Goal: Check status: Check status

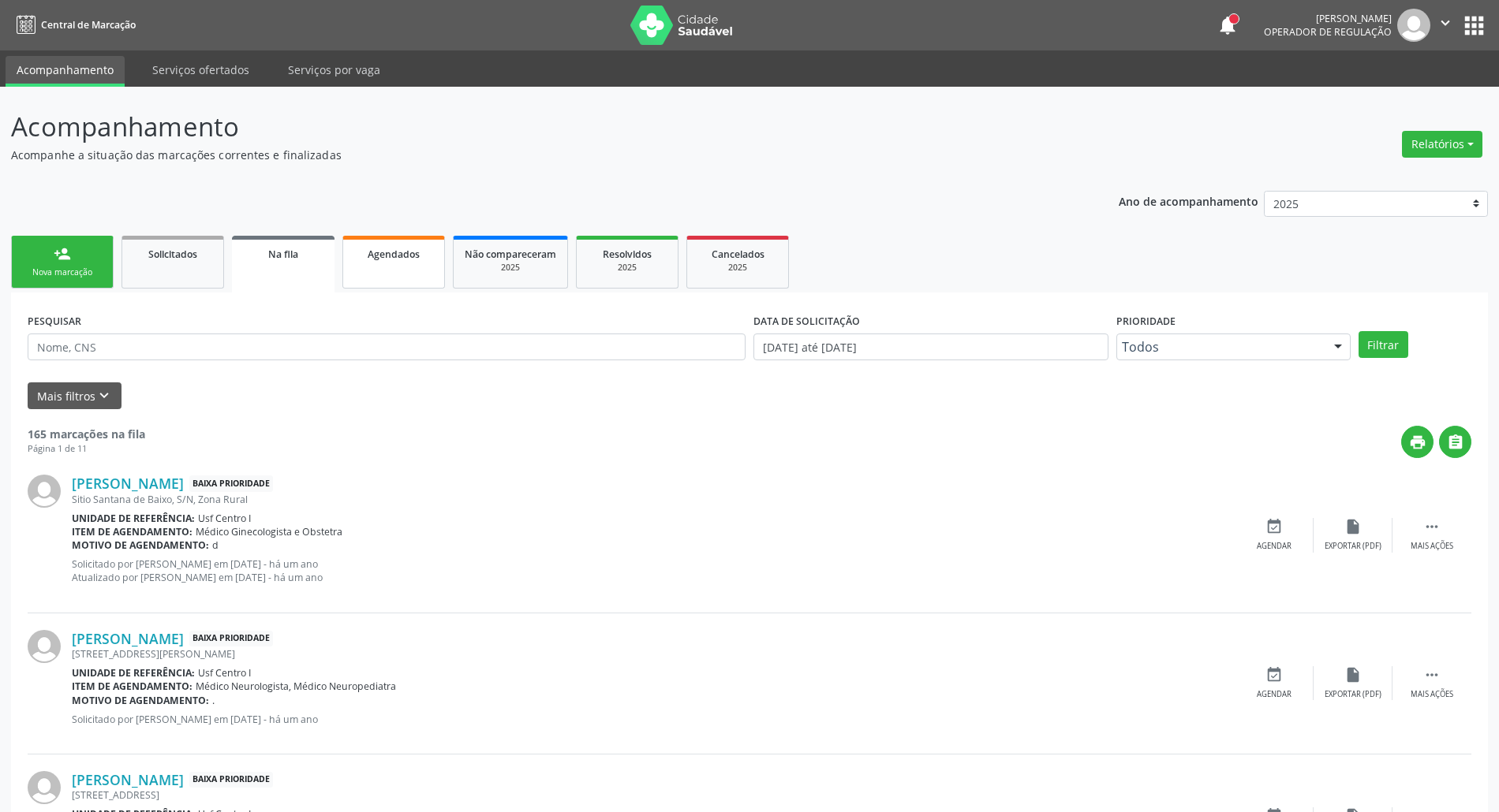
click at [414, 250] on span "Agendados" at bounding box center [394, 254] width 52 height 13
select select "8"
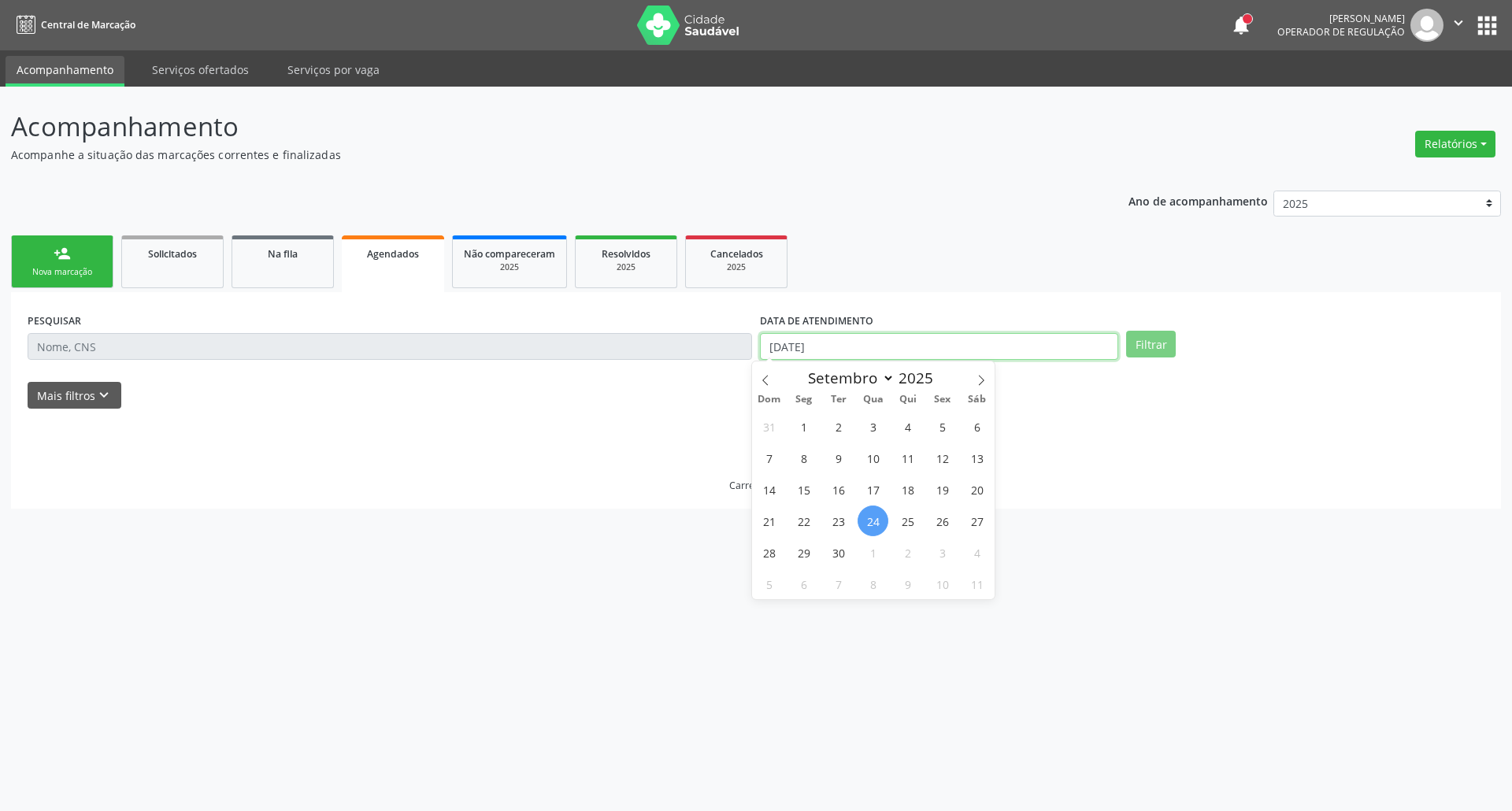
click at [939, 338] on input "[DATE]" at bounding box center [939, 347] width 359 height 27
click at [939, 337] on input "[DATE]" at bounding box center [939, 347] width 359 height 27
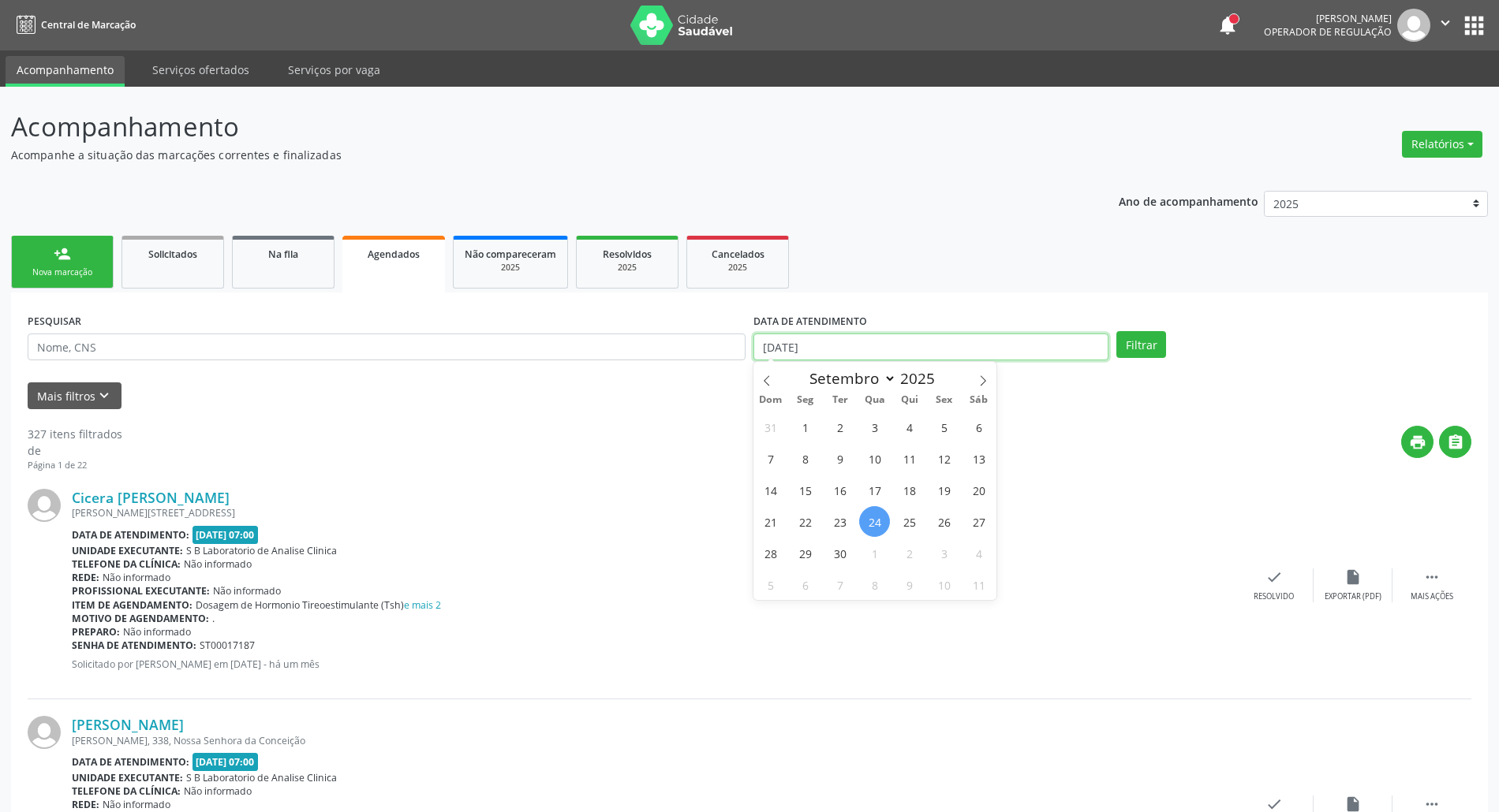
click at [942, 337] on input "[DATE]" at bounding box center [931, 347] width 355 height 27
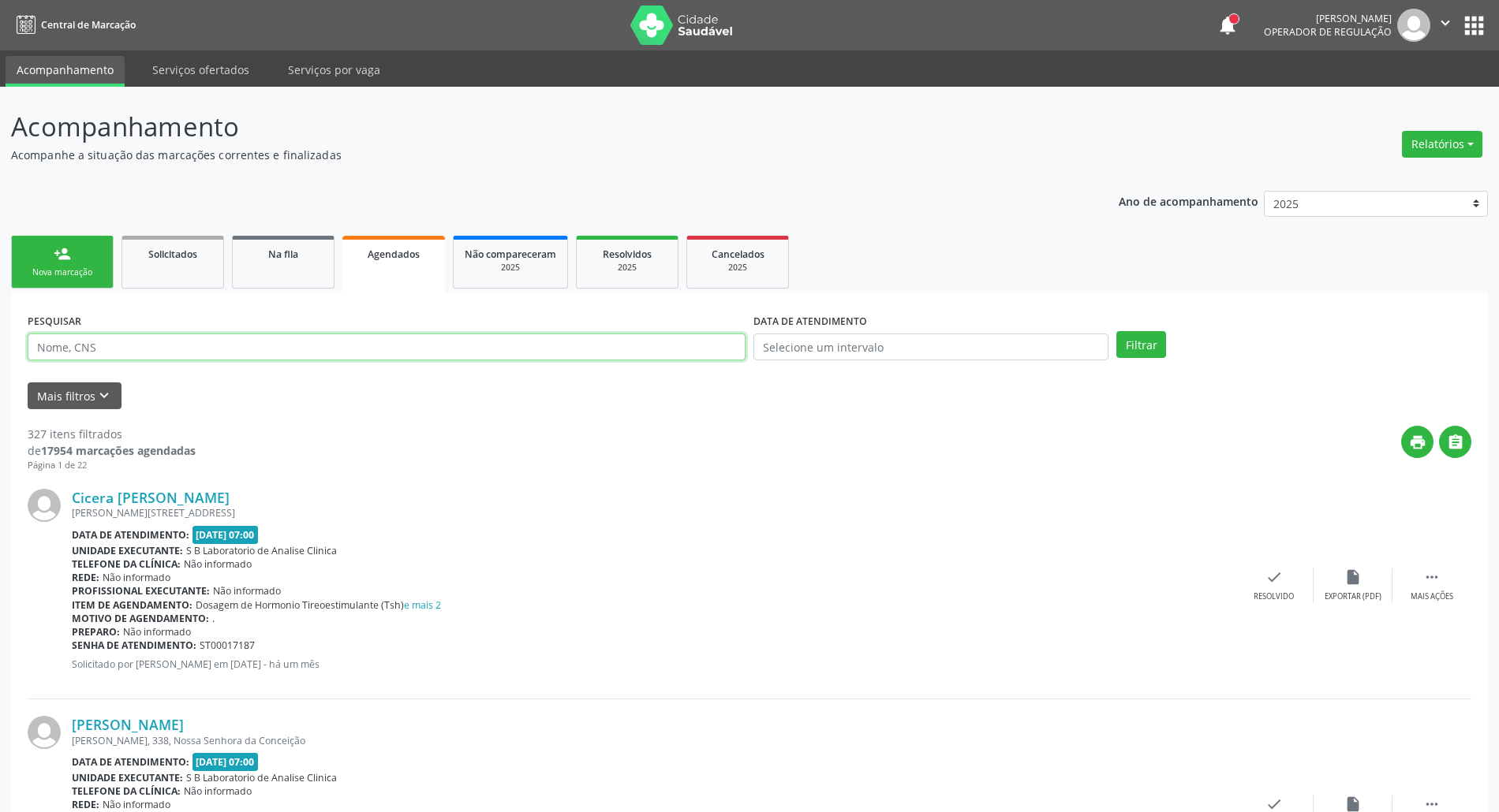
drag, startPoint x: 527, startPoint y: 347, endPoint x: 518, endPoint y: 344, distance: 9.5
click at [527, 347] on input "text" at bounding box center [387, 347] width 718 height 27
type input "[PERSON_NAME]"
click at [1153, 338] on button "Filtrar" at bounding box center [1141, 345] width 49 height 27
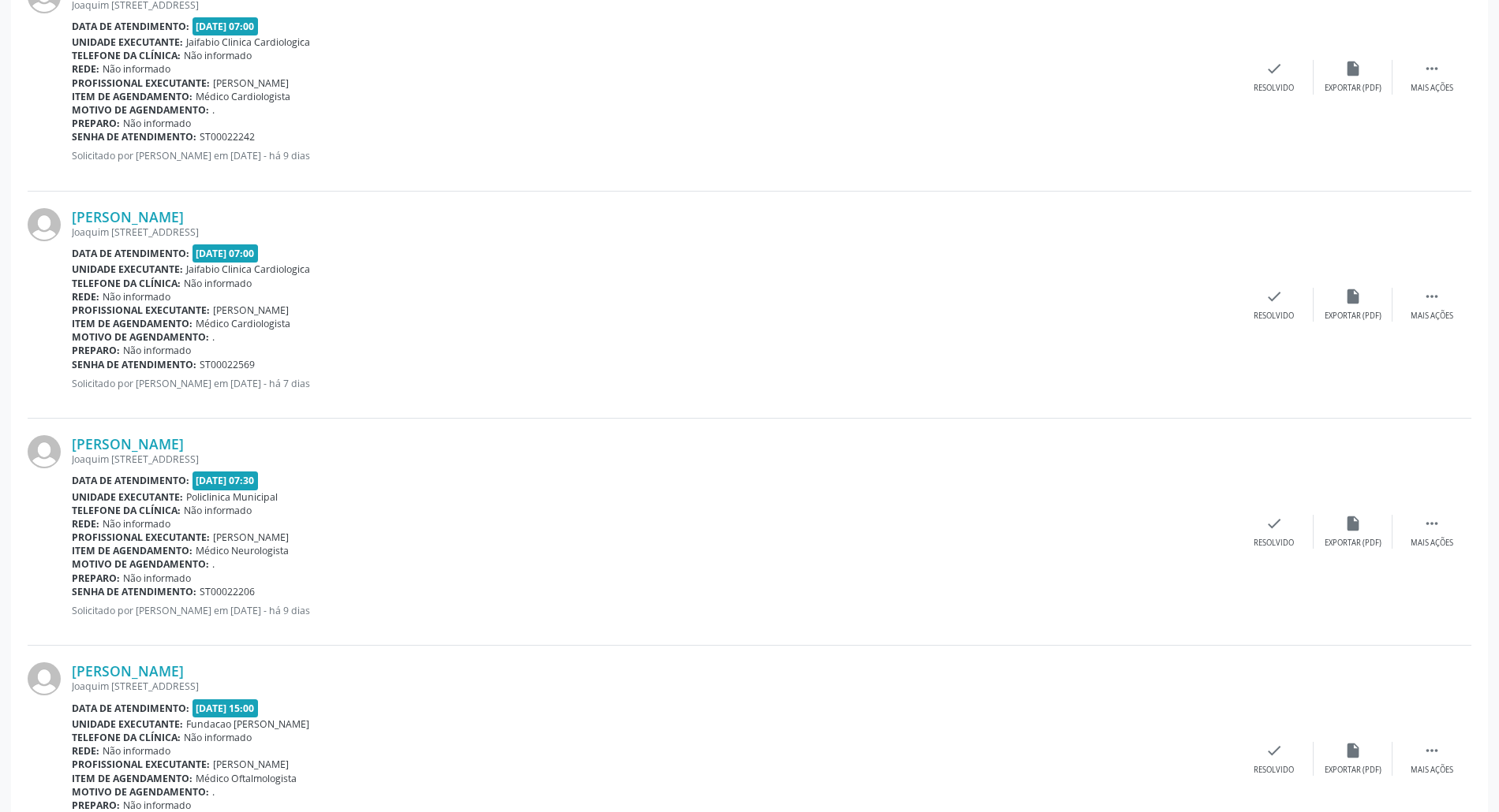
scroll to position [824, 0]
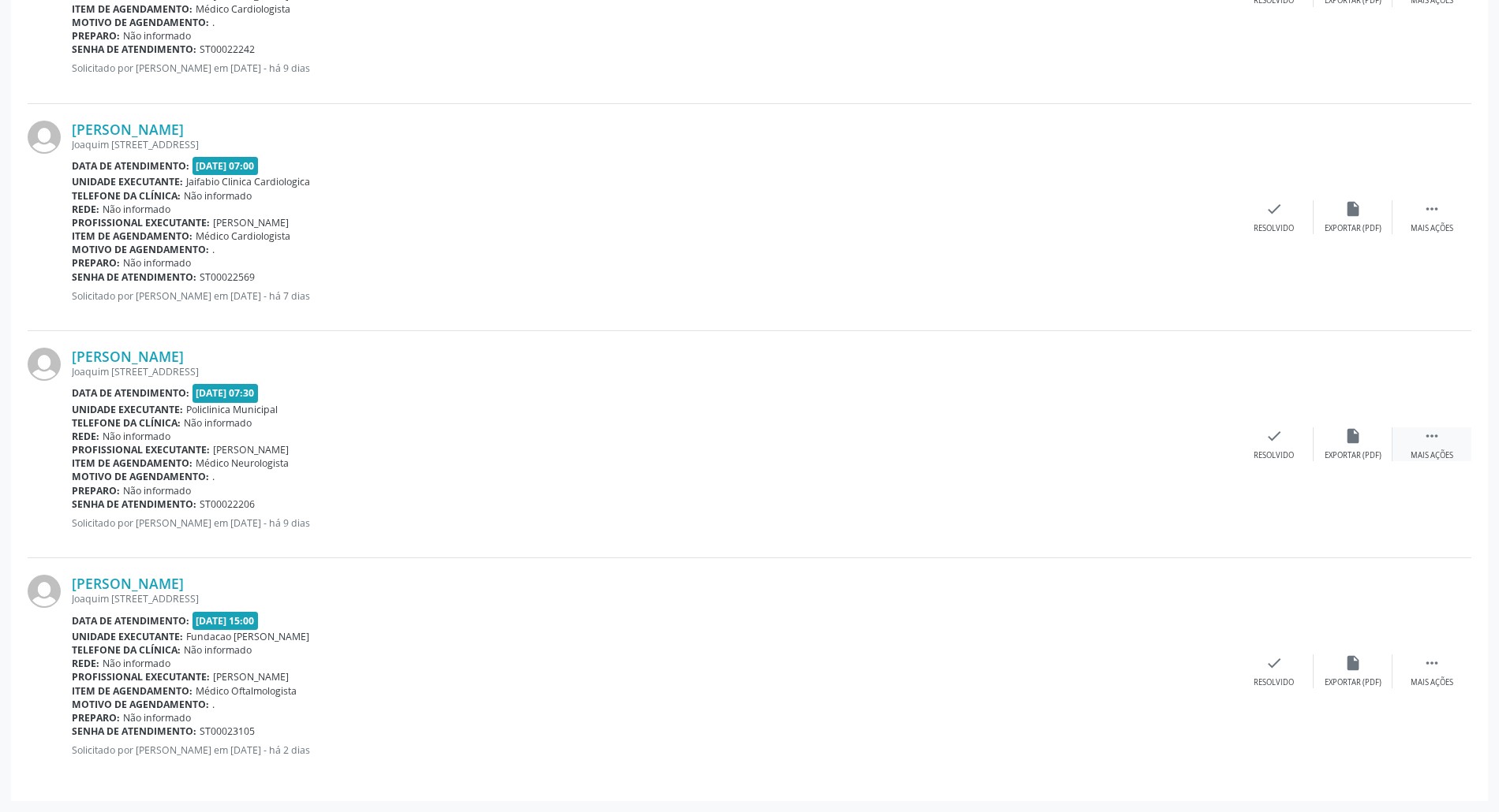
click at [1447, 436] on div " Mais ações" at bounding box center [1432, 444] width 79 height 34
click at [1111, 448] on div "print Imprimir" at bounding box center [1117, 444] width 79 height 34
